Goal: Task Accomplishment & Management: Complete application form

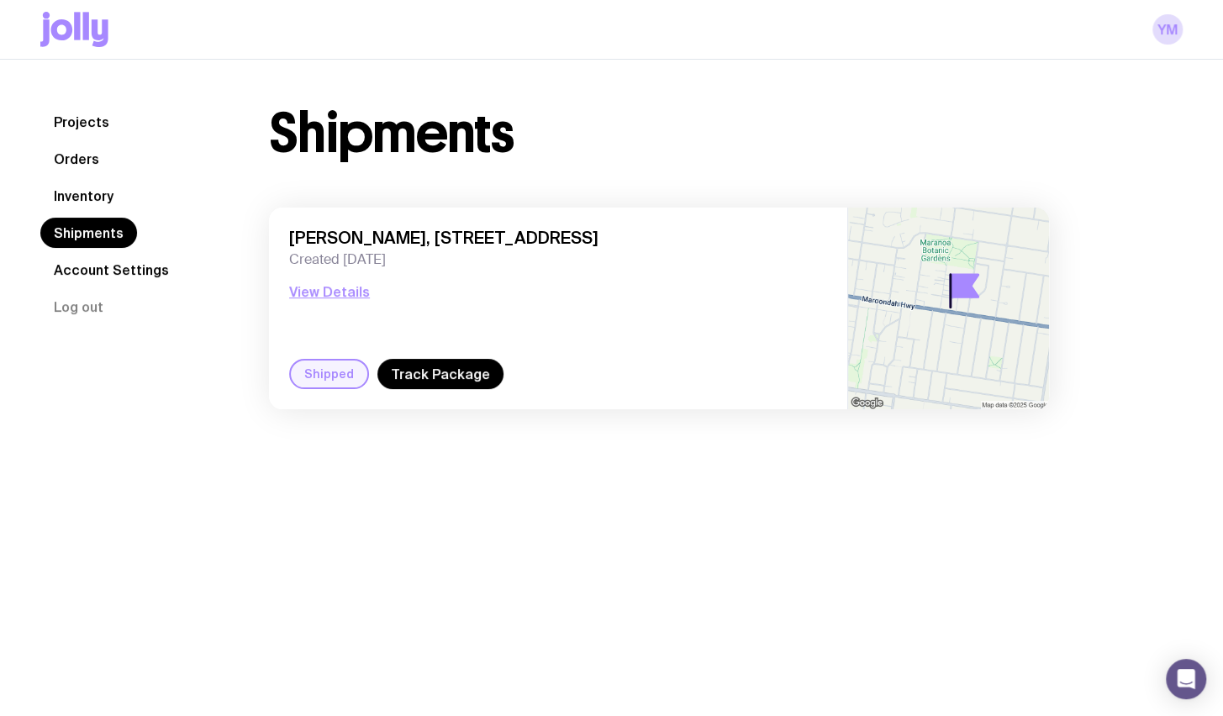
click at [87, 198] on link "Inventory" at bounding box center [83, 196] width 87 height 30
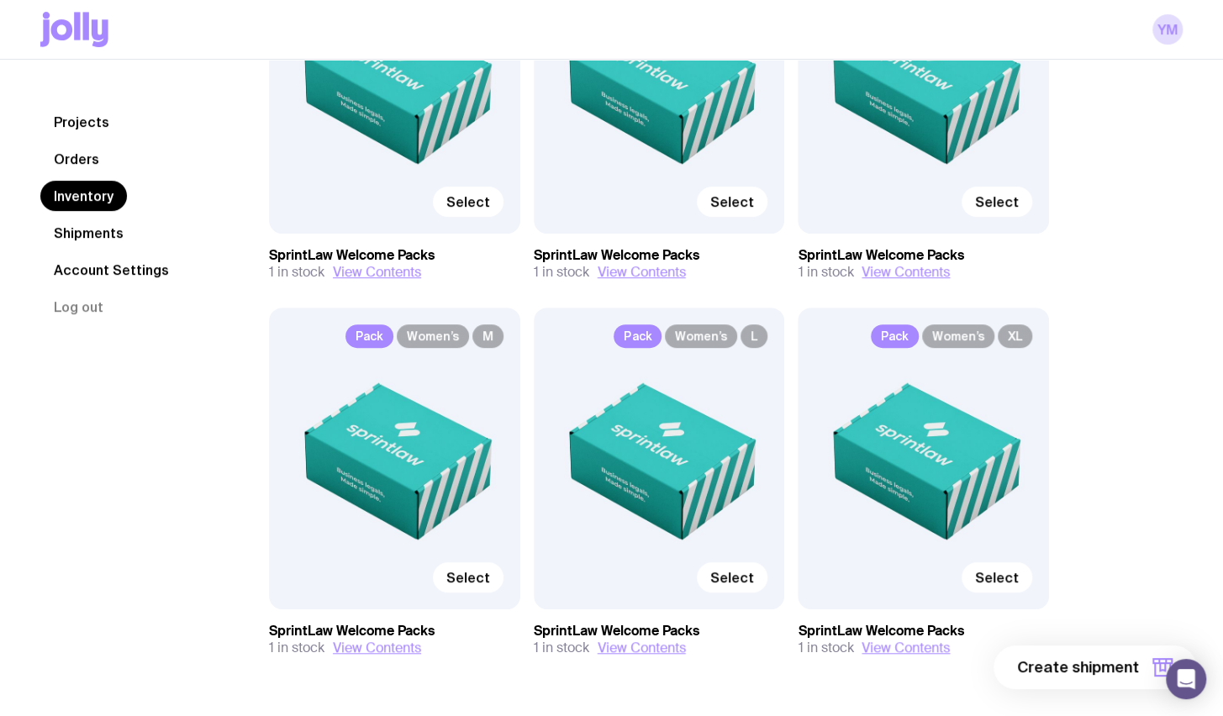
scroll to position [218, 0]
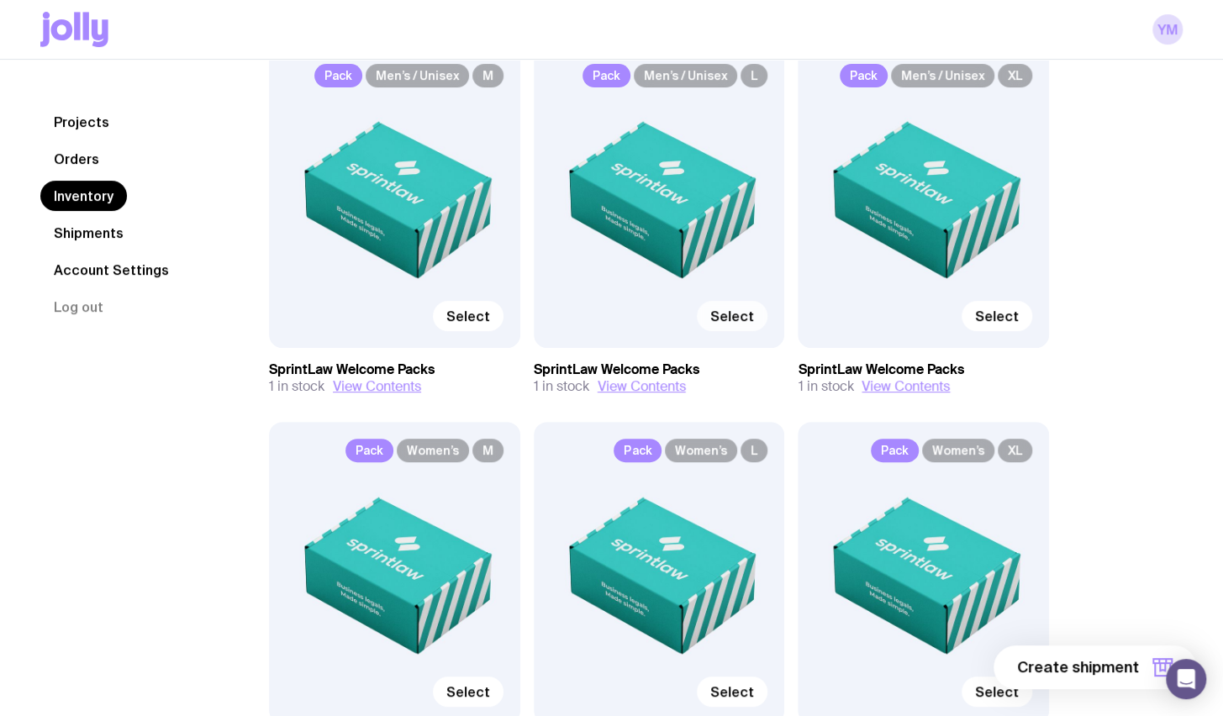
click at [745, 319] on span "Select" at bounding box center [732, 316] width 44 height 17
click at [0, 0] on input "Select" at bounding box center [0, 0] width 0 height 0
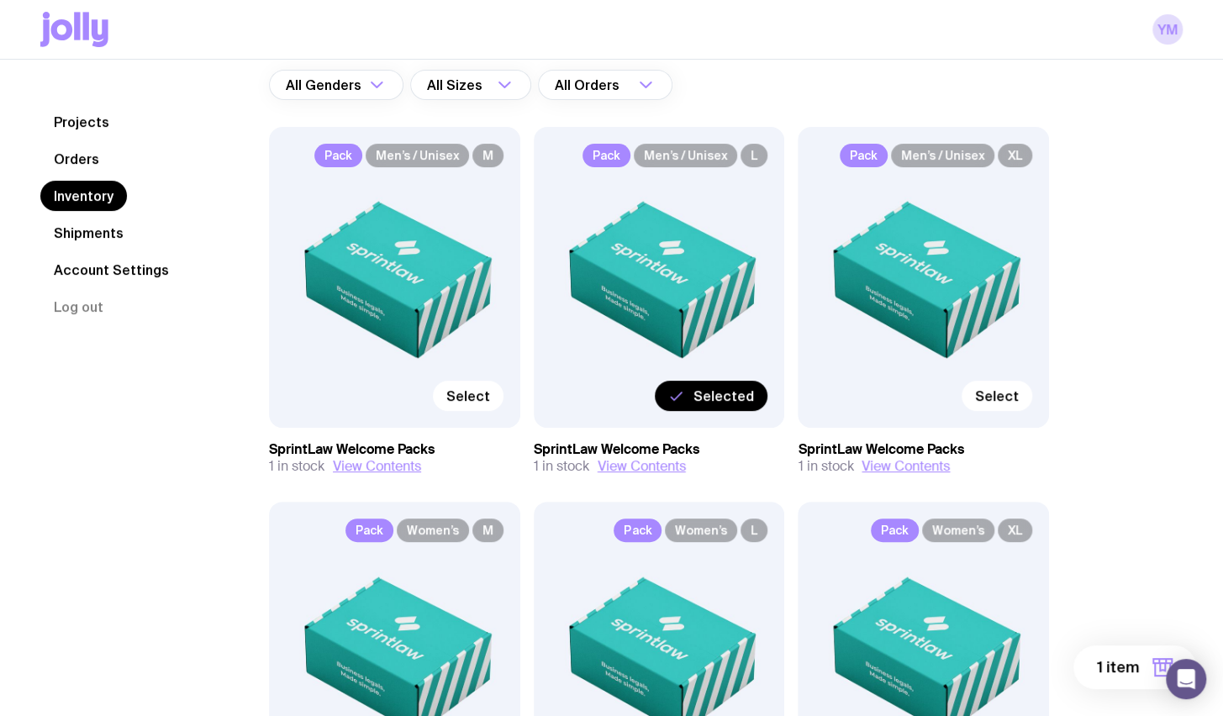
scroll to position [134, 0]
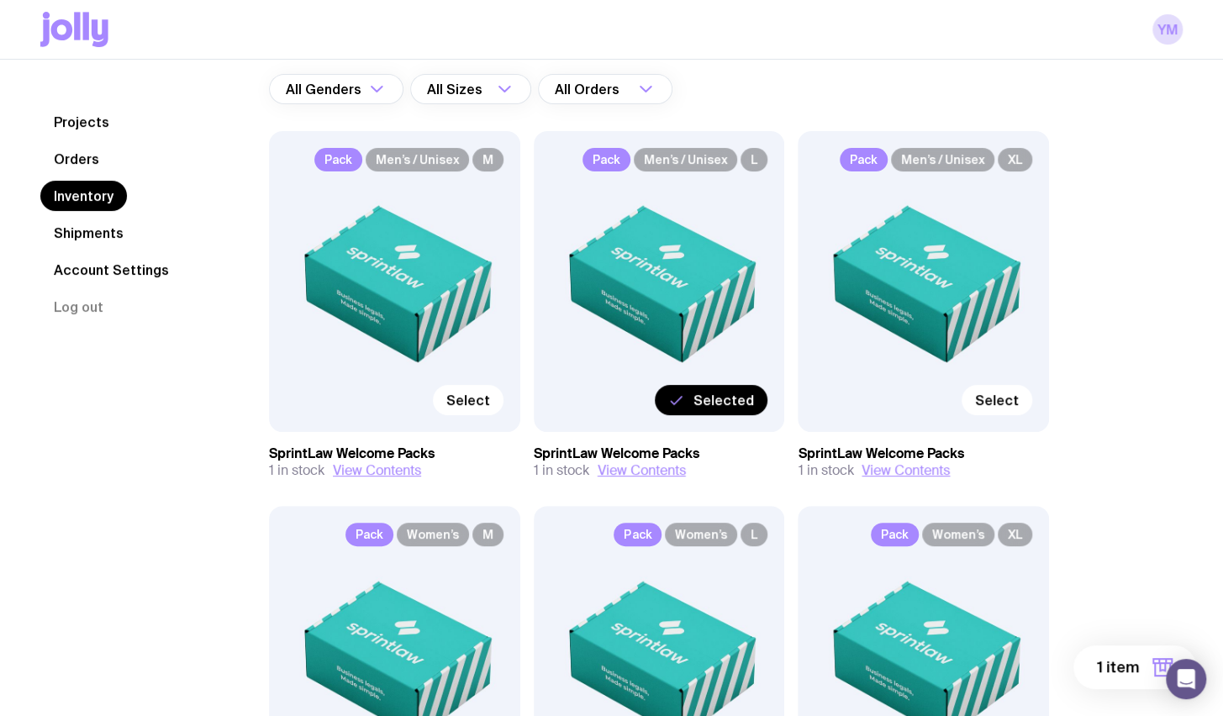
click at [602, 164] on span "Pack" at bounding box center [606, 160] width 48 height 24
click at [1138, 667] on button "1 item" at bounding box center [1134, 667] width 123 height 44
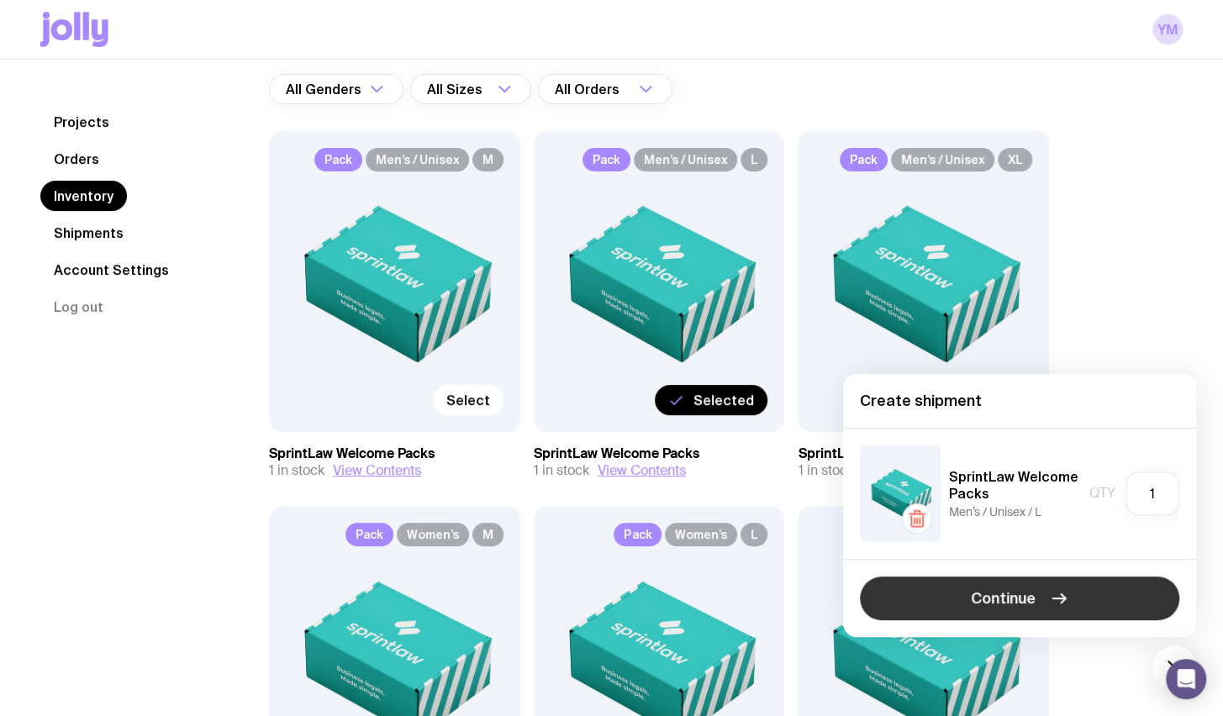
click at [1016, 591] on span "Continue" at bounding box center [1003, 598] width 65 height 20
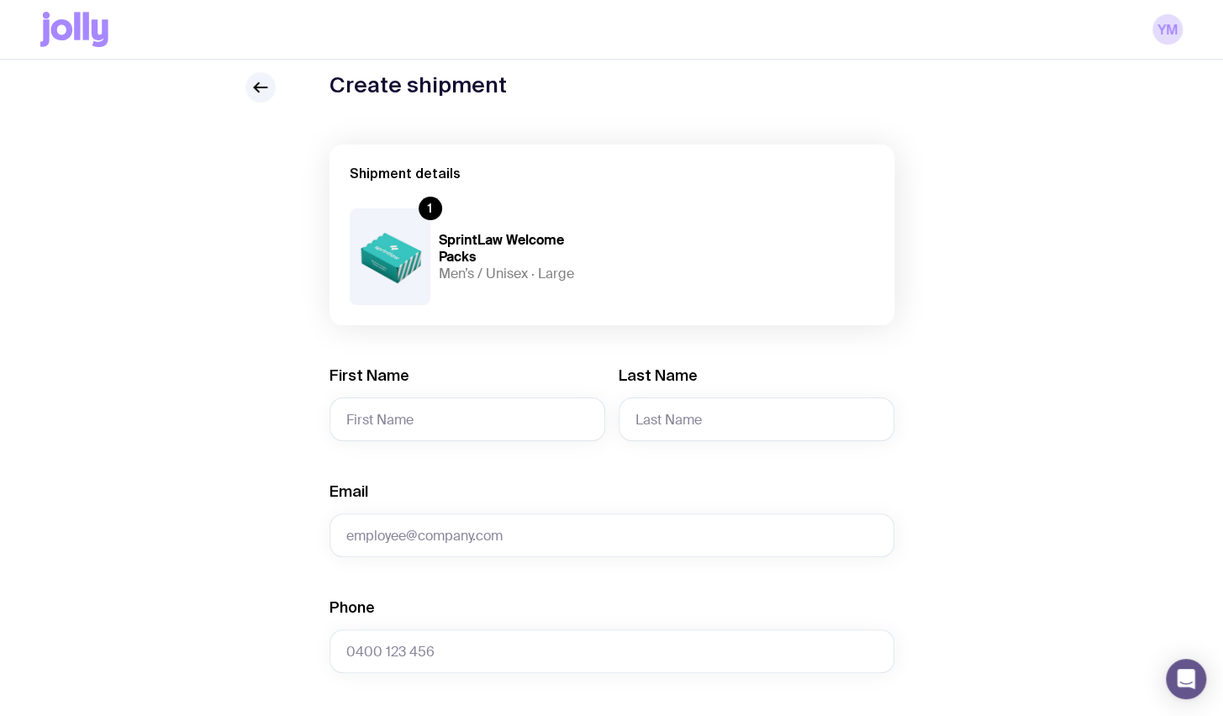
scroll to position [252, 0]
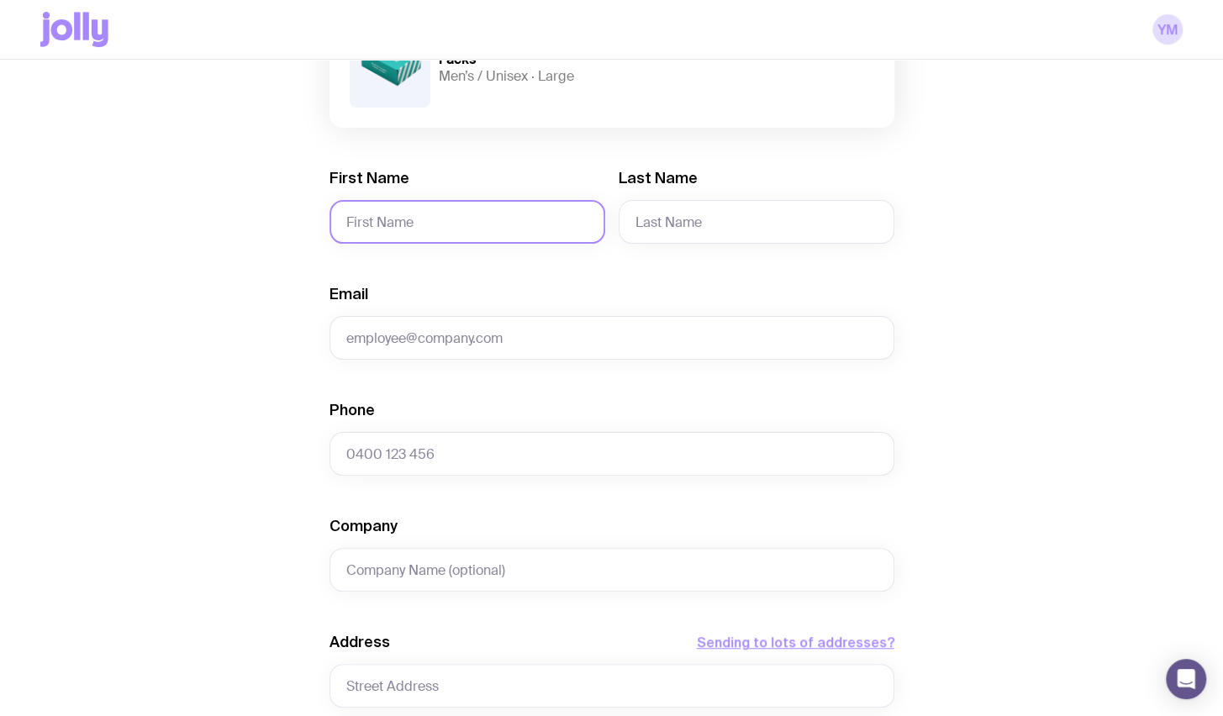
click at [474, 221] on input "First Name" at bounding box center [467, 222] width 276 height 44
paste input "[PERSON_NAME]"
drag, startPoint x: 385, startPoint y: 226, endPoint x: 547, endPoint y: 241, distance: 162.9
click at [547, 241] on input "[PERSON_NAME]" at bounding box center [467, 222] width 276 height 44
type input "[PERSON_NAME]"
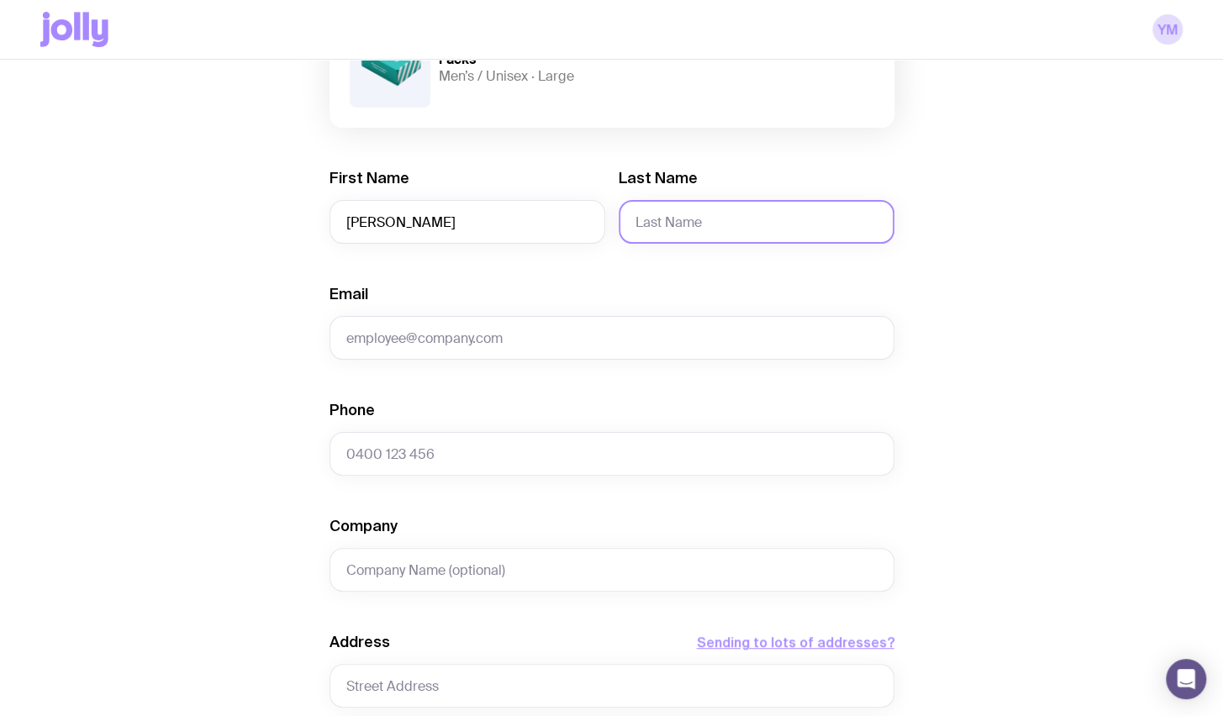
click at [688, 220] on input "Last Name" at bounding box center [757, 222] width 276 height 44
paste input "Khreish"
click at [637, 225] on input "Khreish" at bounding box center [757, 222] width 276 height 44
type input "Khreish"
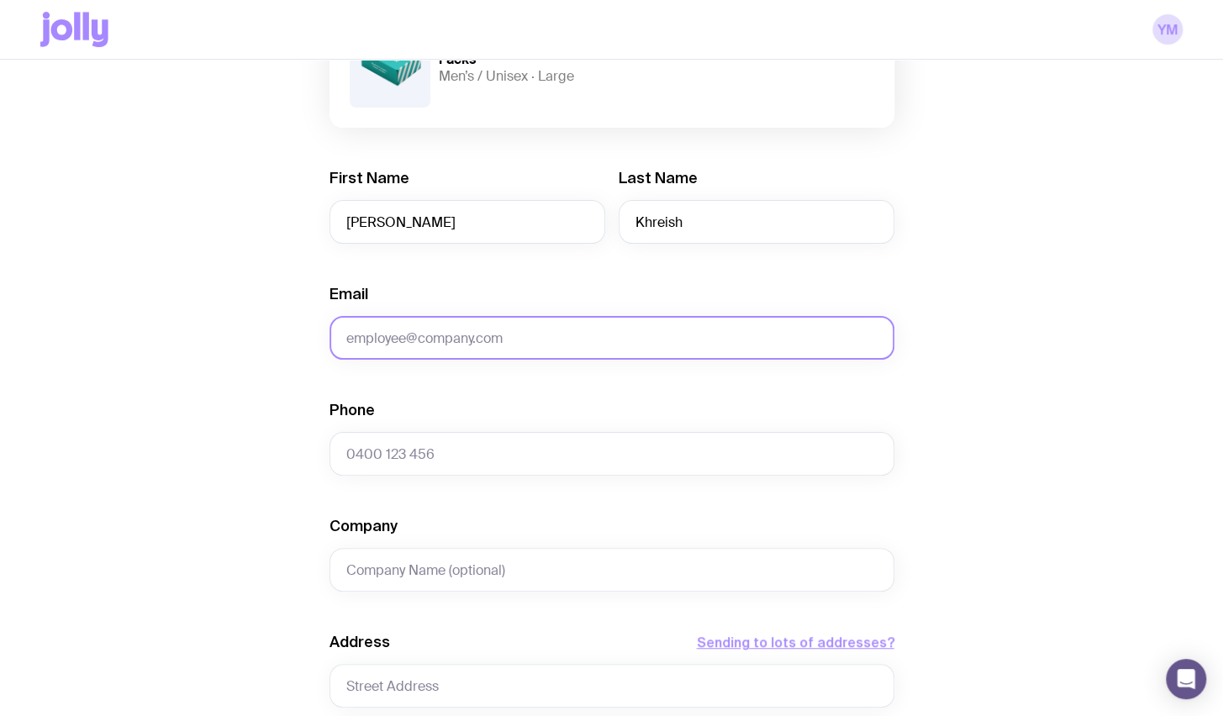
click at [534, 337] on input "Email" at bounding box center [611, 338] width 565 height 44
paste input "[EMAIL_ADDRESS][DOMAIN_NAME]"
type input "[EMAIL_ADDRESS][DOMAIN_NAME]"
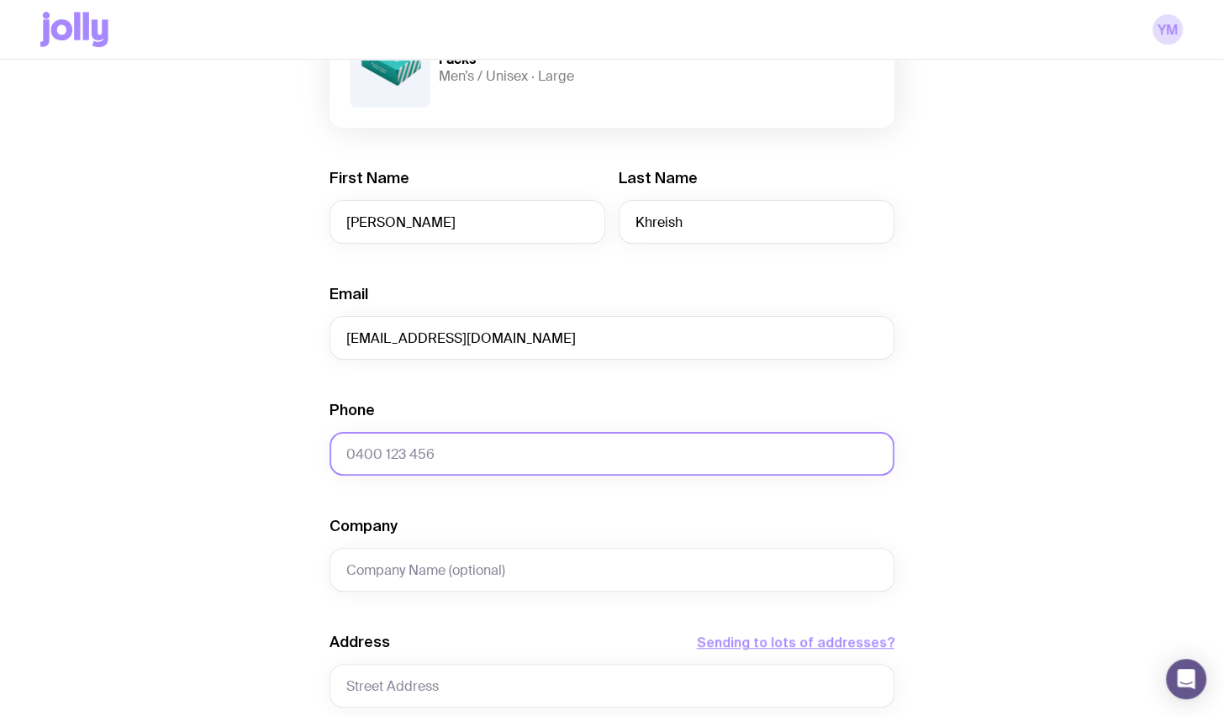
click at [492, 466] on input "Phone" at bounding box center [611, 454] width 565 height 44
paste input "[PHONE_NUMBER]"
type input "[PHONE_NUMBER]"
click at [1058, 403] on div "Create shipment Shipment details 1 SprintLaw Welcome Packs Men’s / Unisex · Lar…" at bounding box center [611, 514] width 1142 height 1278
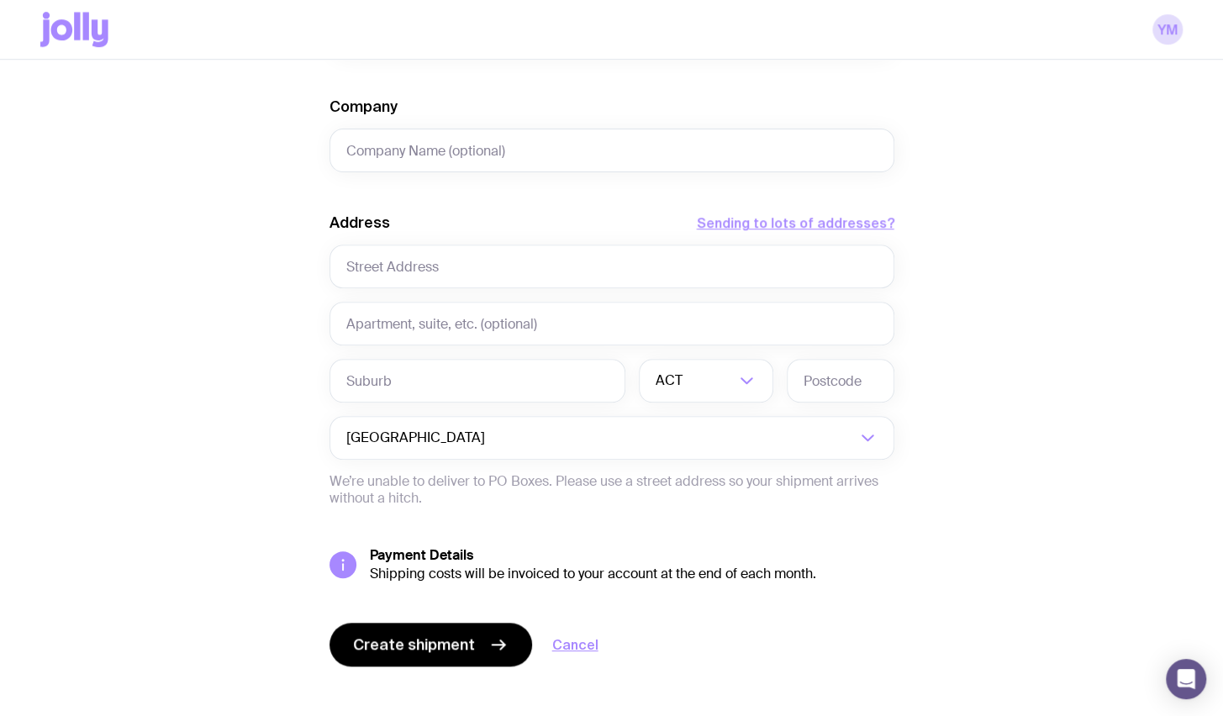
scroll to position [672, 0]
click at [413, 266] on input "text" at bounding box center [611, 266] width 565 height 44
paste input "[STREET_ADDRESS][PERSON_NAME]"
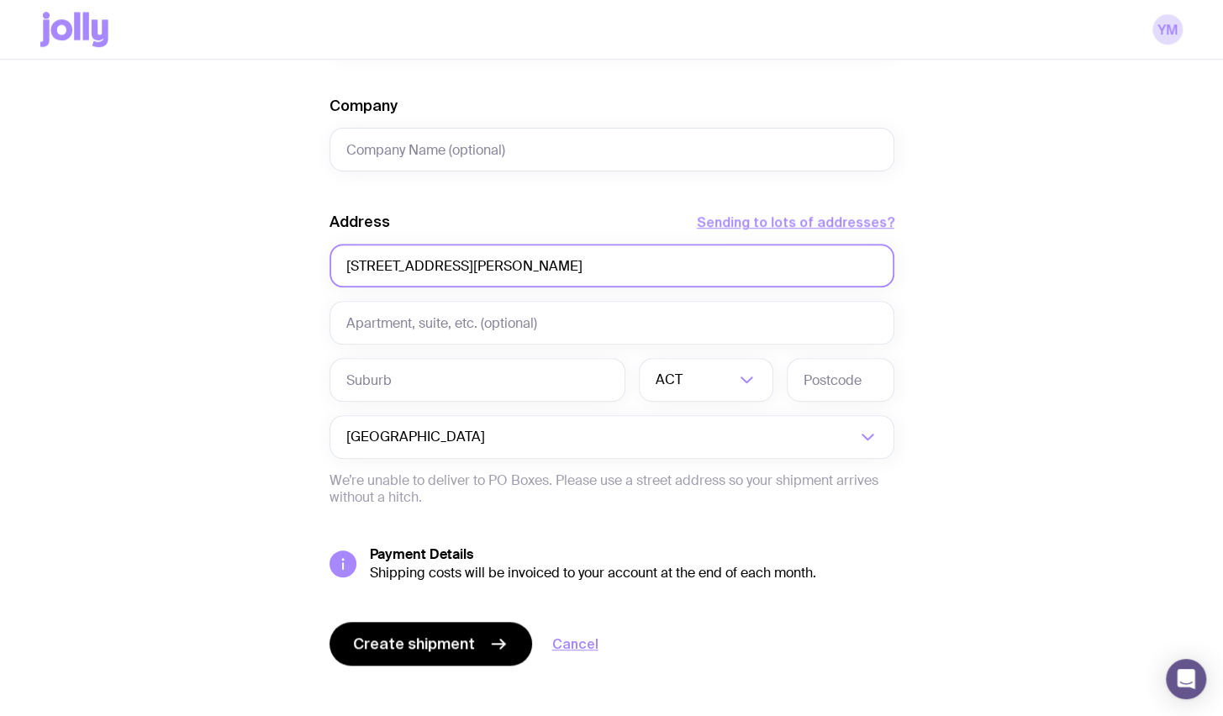
type input "[STREET_ADDRESS][PERSON_NAME]"
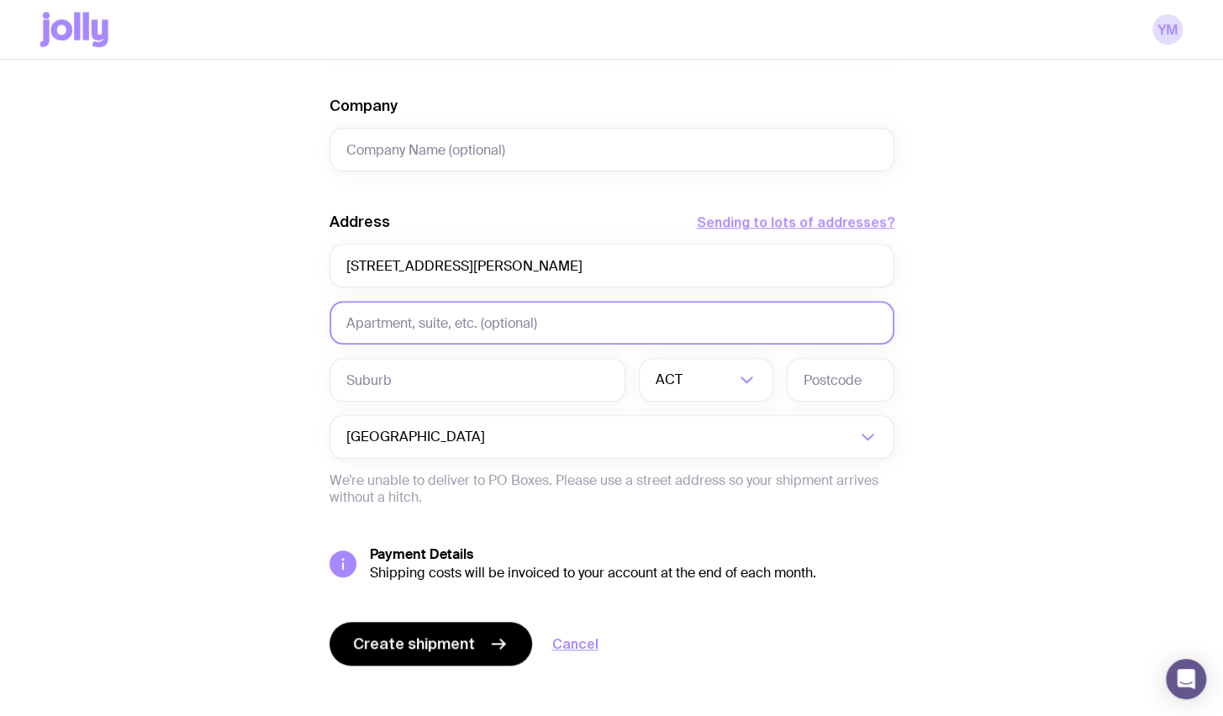
click at [393, 330] on input "text" at bounding box center [611, 323] width 565 height 44
paste input "[GEOGRAPHIC_DATA]"
type input "[GEOGRAPHIC_DATA]"
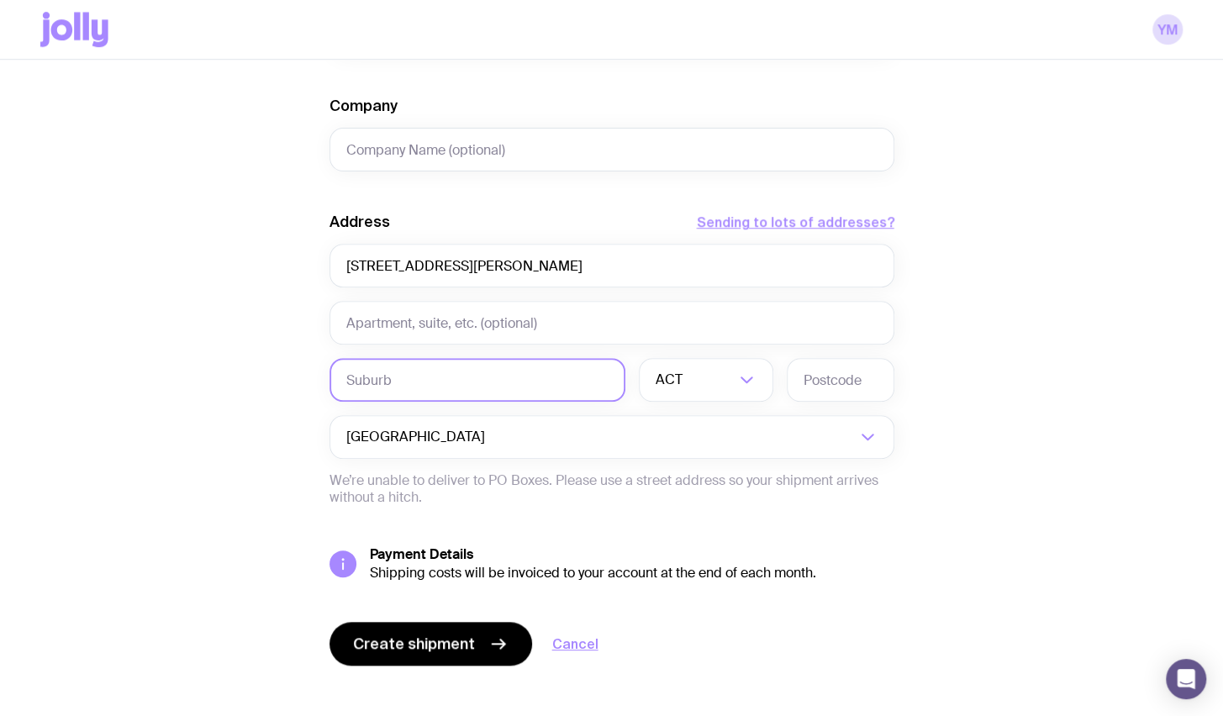
click at [428, 377] on input "text" at bounding box center [477, 380] width 296 height 44
paste input "[GEOGRAPHIC_DATA]"
type input "[GEOGRAPHIC_DATA]"
click at [691, 383] on input "Search for option" at bounding box center [710, 380] width 49 height 44
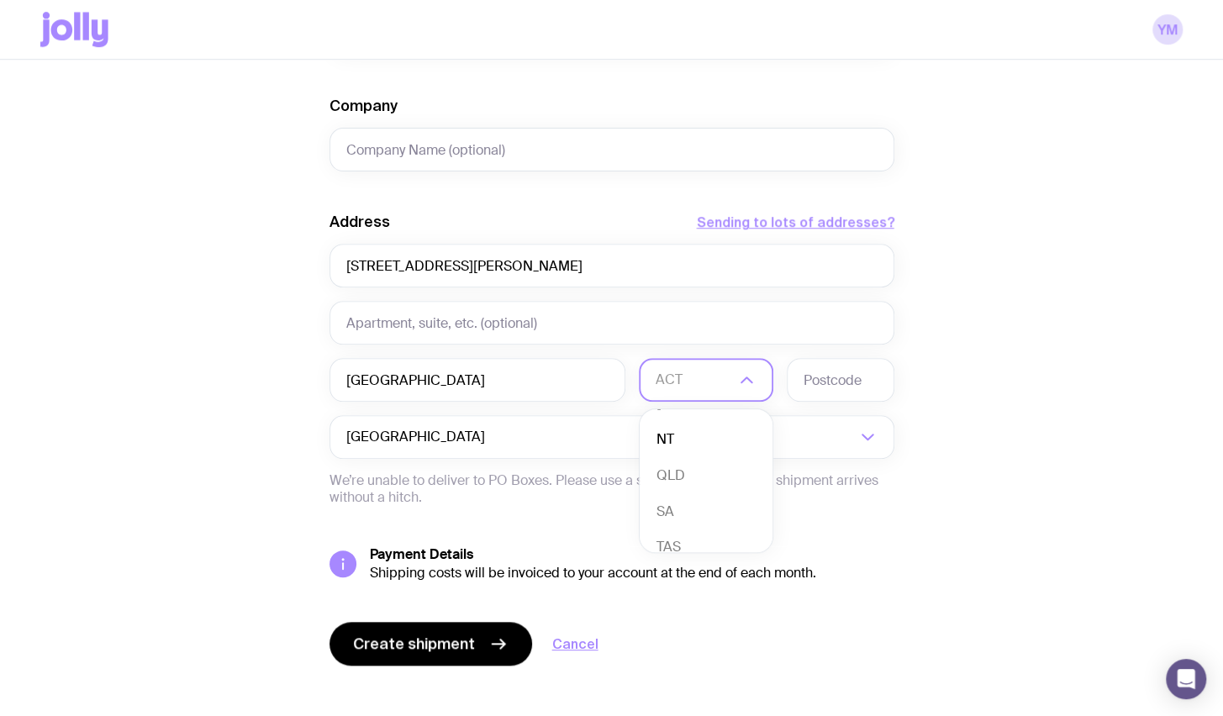
scroll to position [153, 0]
click at [689, 493] on li "VIC" at bounding box center [706, 495] width 133 height 36
click at [809, 372] on input "text" at bounding box center [841, 380] width 108 height 44
paste input "3123"
type input "3123"
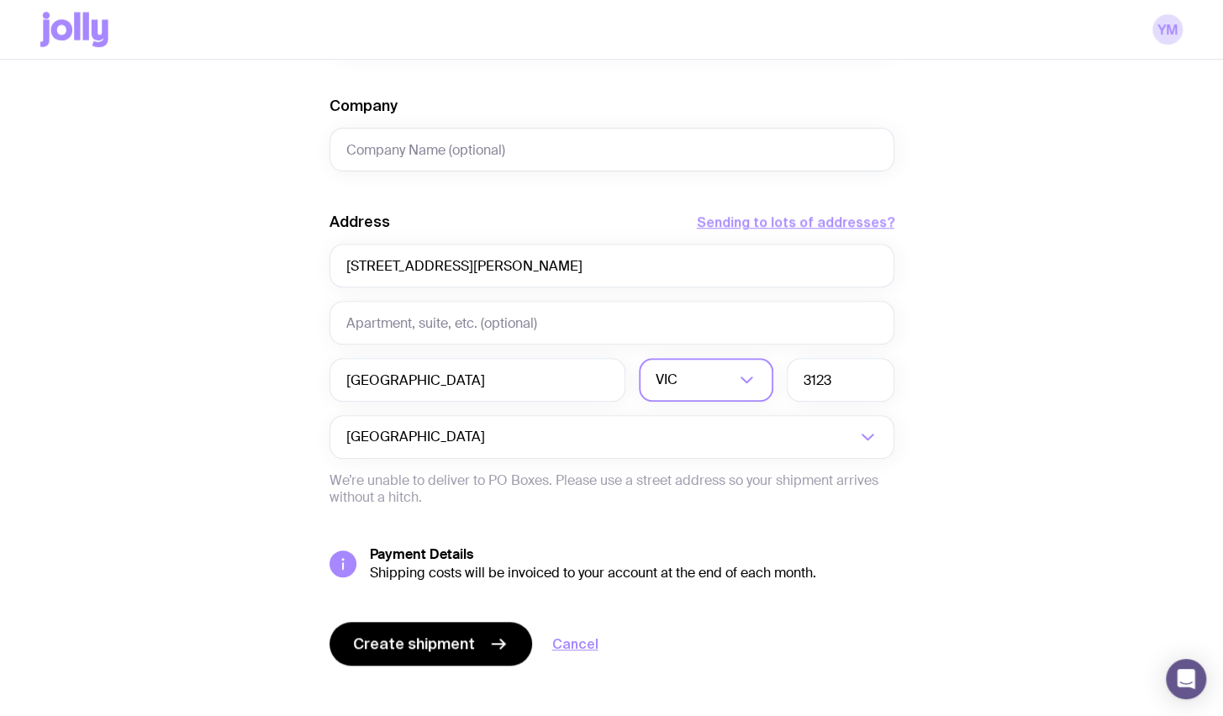
click at [988, 370] on div "Create shipment Shipment details 1 SprintLaw Welcome Packs Men’s / Unisex · Lar…" at bounding box center [611, 94] width 1142 height 1278
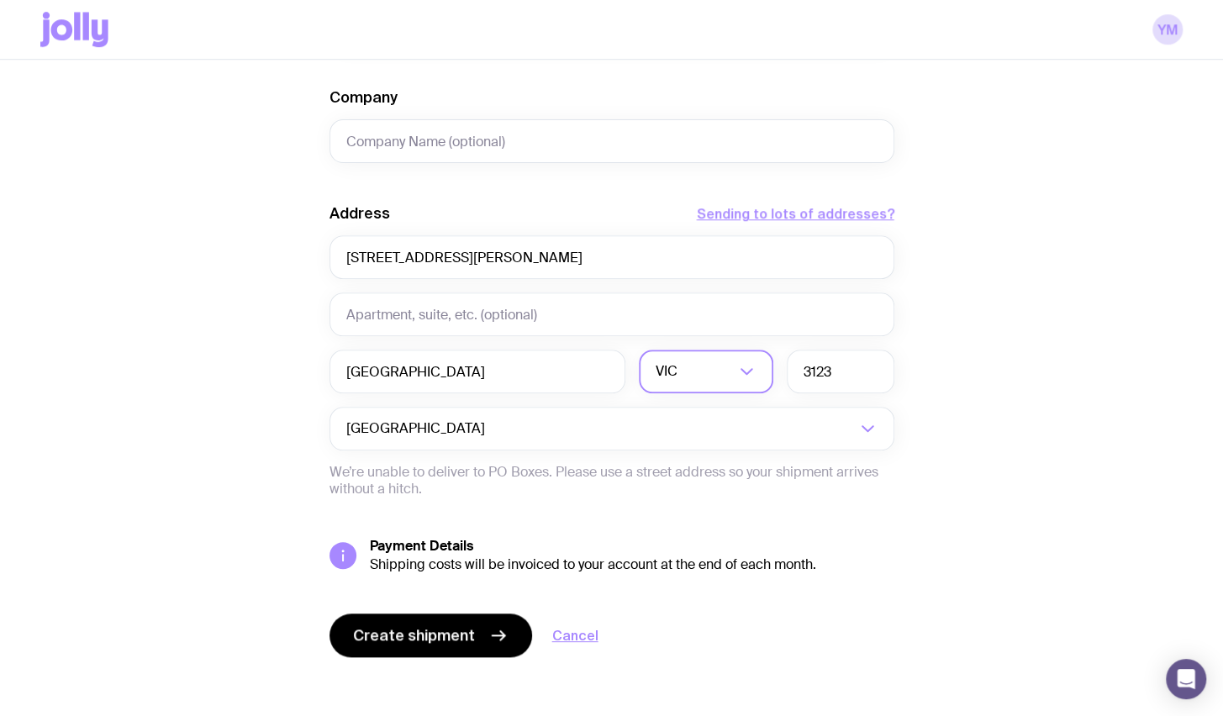
scroll to position [689, 0]
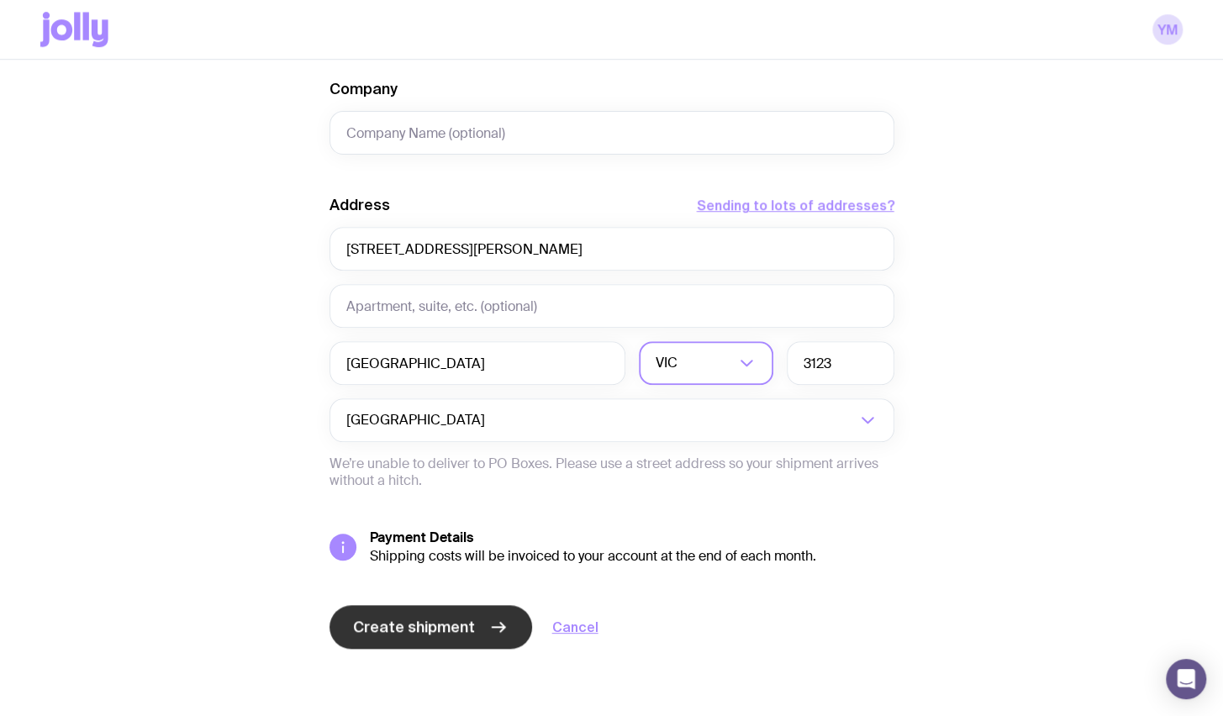
click at [429, 631] on span "Create shipment" at bounding box center [414, 627] width 122 height 20
